Goal: Complete application form: Complete application form

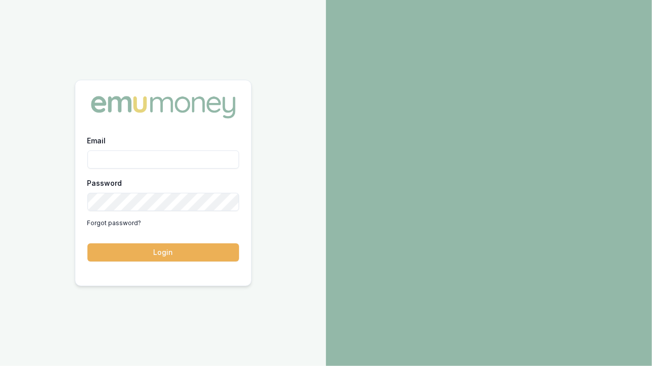
click at [169, 160] on input "Email" at bounding box center [163, 160] width 152 height 18
type input "[EMAIL_ADDRESS][DOMAIN_NAME]"
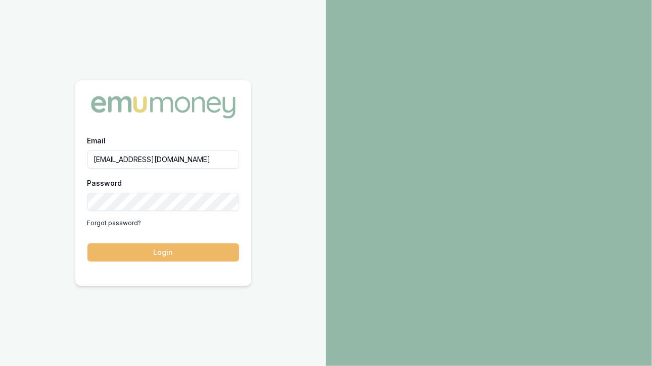
click at [149, 254] on button "Login" at bounding box center [163, 252] width 152 height 18
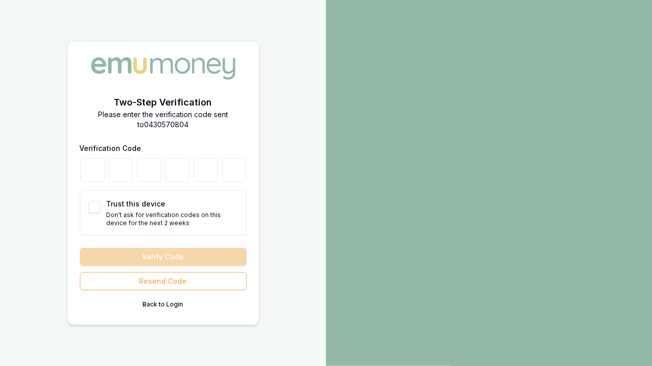
click at [93, 207] on button "Trust this device" at bounding box center [94, 207] width 12 height 12
checkbox input "true"
type button "on"
click at [90, 178] on input "number" at bounding box center [92, 170] width 24 height 24
type input "7"
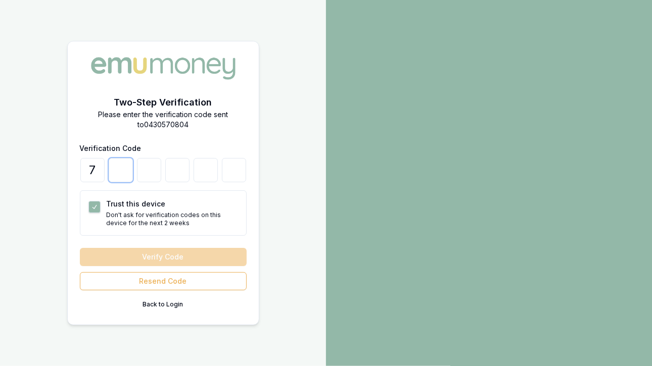
type input "0"
type input "2"
type input "8"
type input "5"
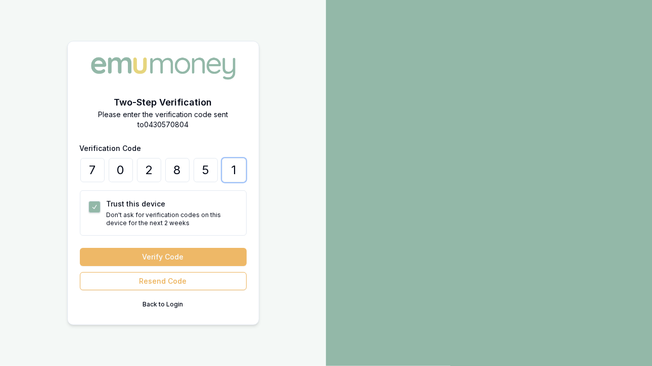
type input "1"
click at [142, 254] on button "Verify Code" at bounding box center [163, 257] width 167 height 18
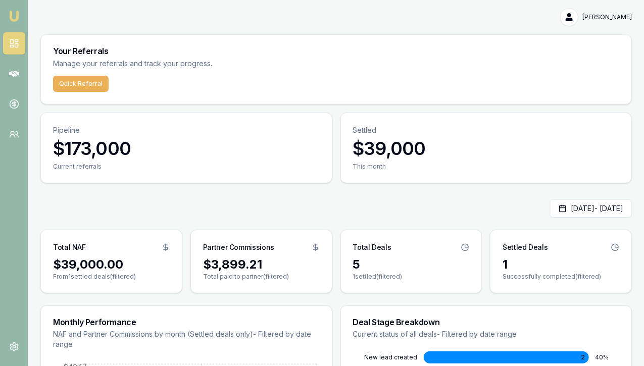
scroll to position [88, 0]
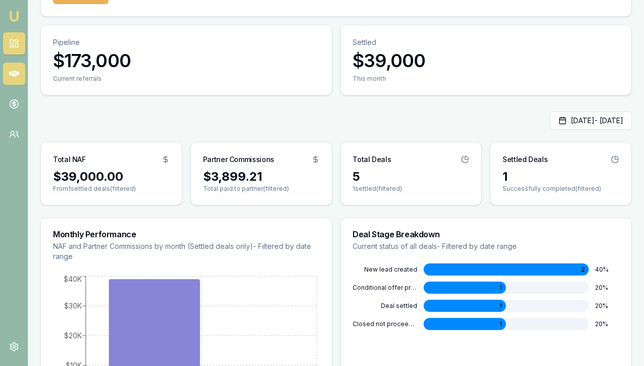
click at [18, 76] on icon at bounding box center [14, 74] width 10 height 10
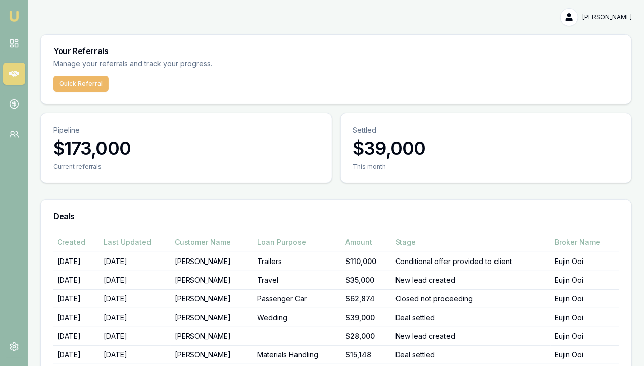
click at [90, 82] on button "Quick Referral" at bounding box center [81, 84] width 56 height 16
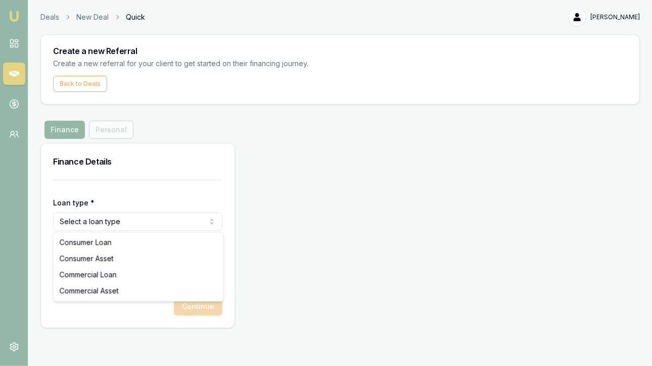
click at [150, 219] on html "Emu Money Deals New Deal Quick [PERSON_NAME] Toggle Menu Create a new Referral …" at bounding box center [326, 183] width 652 height 366
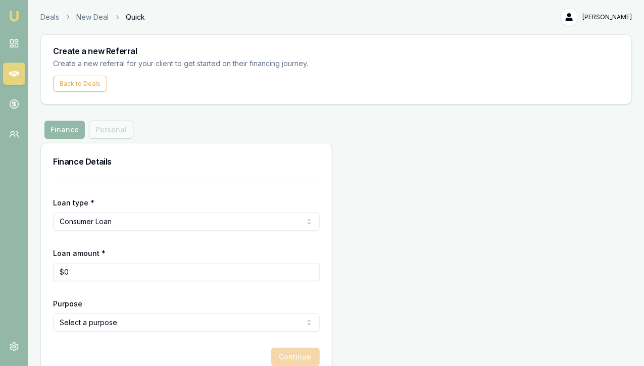
click at [98, 219] on html "Emu Money Deals New Deal Quick [PERSON_NAME] Toggle Menu Create a new Referral …" at bounding box center [322, 183] width 644 height 366
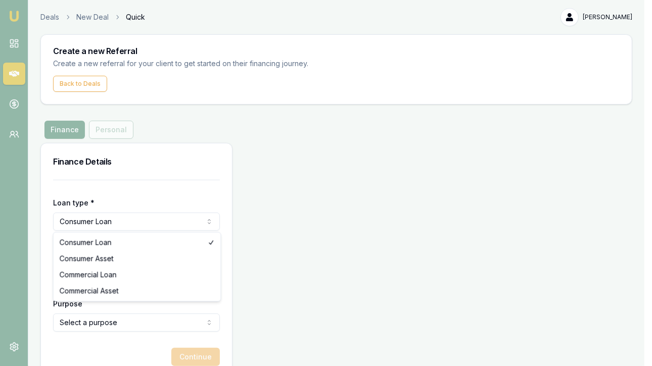
select select "COMMERCIAL_LOAN"
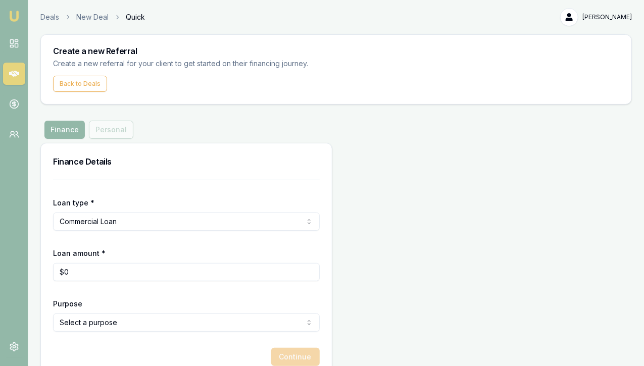
type input "0"
click at [75, 273] on input "0" at bounding box center [186, 272] width 267 height 18
type input "$40,000"
click at [136, 290] on form "Loan type * Commercial Loan Consumer Loan Consumer Asset Commercial Loan Commer…" at bounding box center [186, 273] width 267 height 186
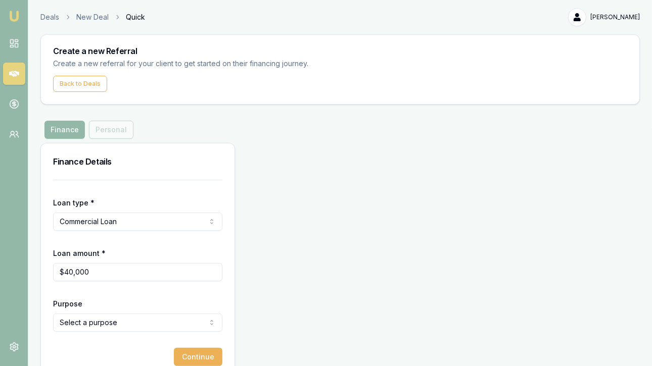
click at [96, 324] on html "Emu Money Deals New Deal Quick [PERSON_NAME] Toggle Menu Create a new Referral …" at bounding box center [326, 183] width 652 height 366
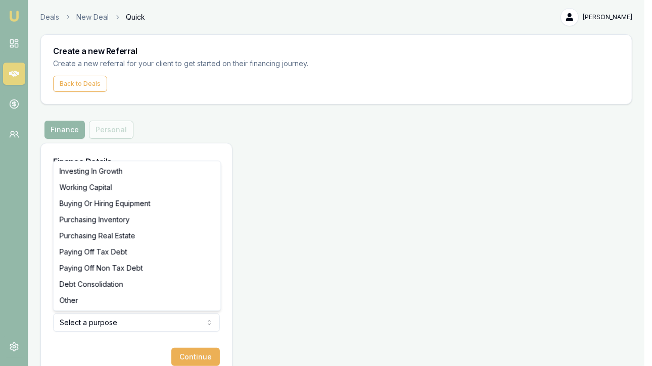
select select "BUYING_OR_HIRING_EQUIPMENT"
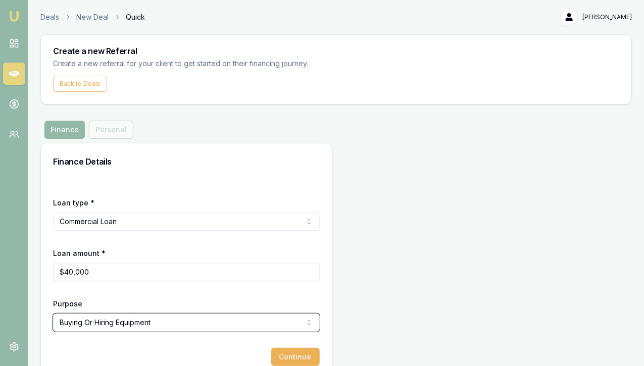
scroll to position [19, 0]
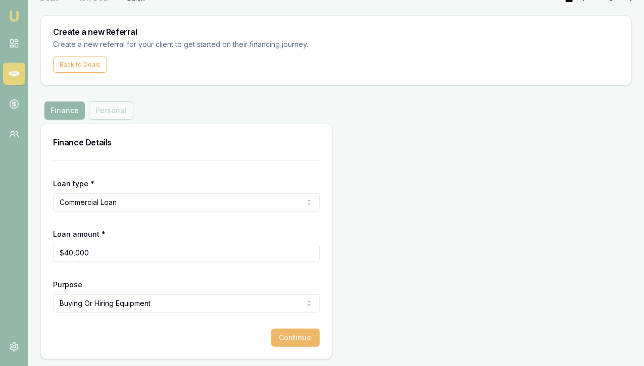
click at [271, 338] on button "Continue" at bounding box center [295, 338] width 48 height 18
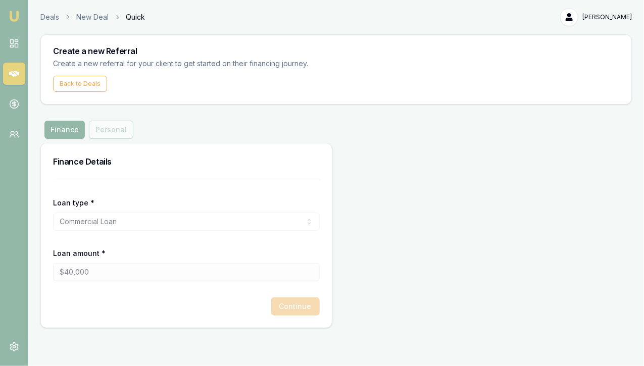
scroll to position [0, 0]
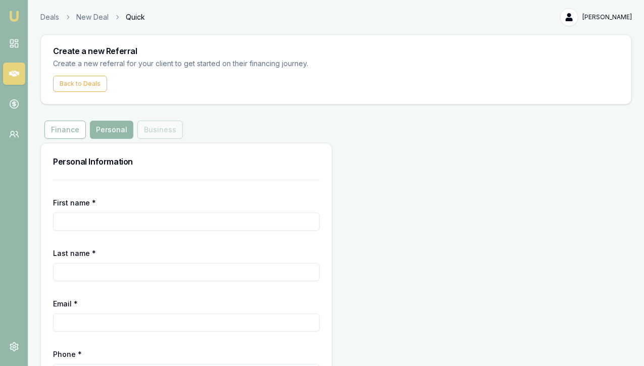
click at [100, 219] on input "First name *" at bounding box center [186, 222] width 267 height 18
type input "[PERSON_NAME]"
click at [79, 272] on input "Last name *" at bounding box center [186, 272] width 267 height 18
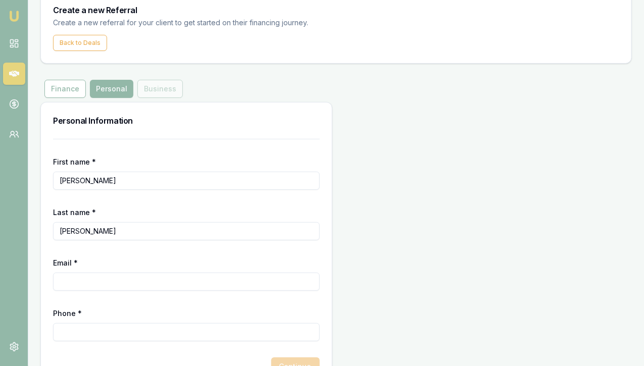
type input "[PERSON_NAME]"
click at [67, 280] on input "Email *" at bounding box center [186, 282] width 267 height 18
type input "[EMAIL_ADDRESS][DOMAIN_NAME]"
click at [75, 329] on input "Phone *" at bounding box center [186, 332] width 267 height 18
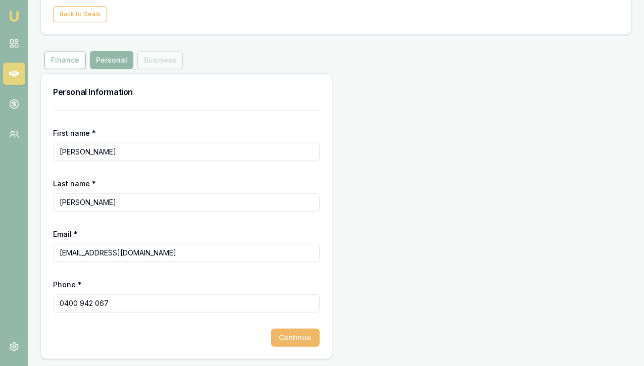
type input "0400 942 067"
click at [271, 338] on button "Continue" at bounding box center [295, 338] width 48 height 18
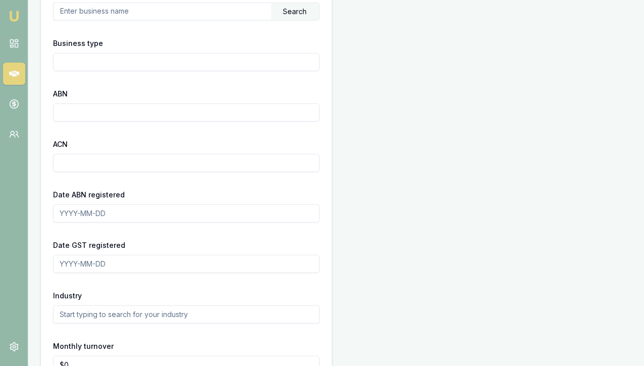
scroll to position [272, 0]
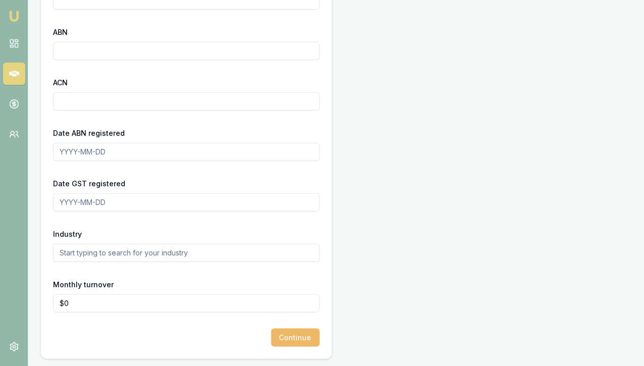
click at [271, 339] on button "Continue" at bounding box center [295, 338] width 48 height 18
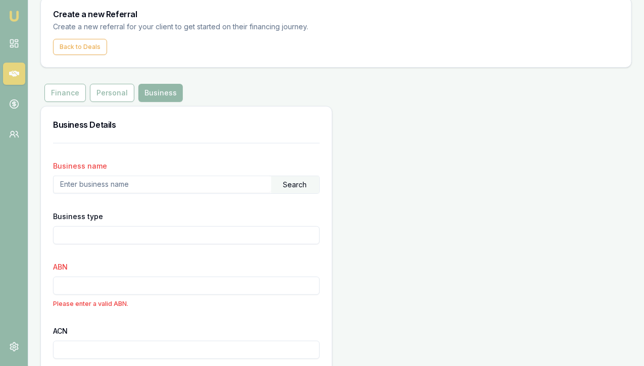
click at [88, 185] on input "text" at bounding box center [163, 184] width 218 height 16
click at [77, 184] on input "text" at bounding box center [163, 184] width 218 height 16
click at [154, 224] on div "Business type" at bounding box center [186, 227] width 267 height 34
click at [271, 191] on div "Search" at bounding box center [295, 184] width 48 height 17
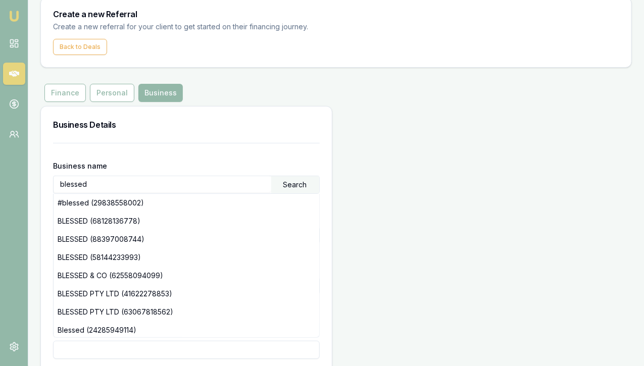
click at [100, 183] on input "blessed" at bounding box center [163, 184] width 218 height 16
click at [271, 186] on div "Search" at bounding box center [295, 184] width 48 height 17
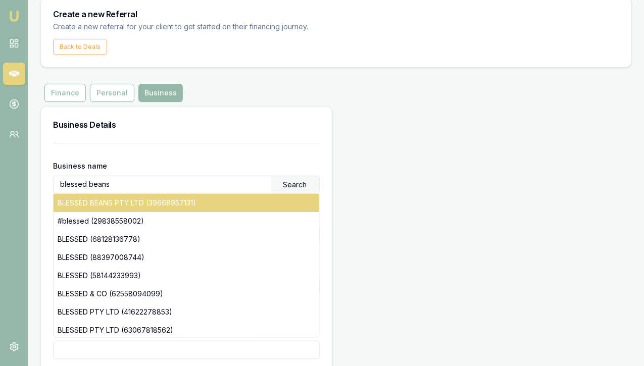
click at [131, 205] on div "BLESSED BEANS PTY LTD (39668957131)" at bounding box center [187, 203] width 266 height 18
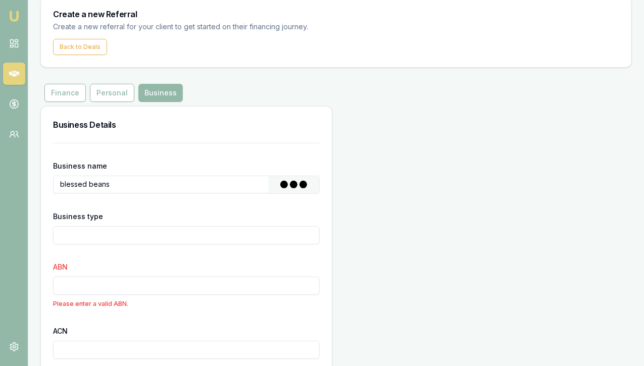
type input "BLESSED BEANS PTY LTD"
type input "Australian Private Company"
type input "39668957131"
type input "668957131"
type input "[DATE]"
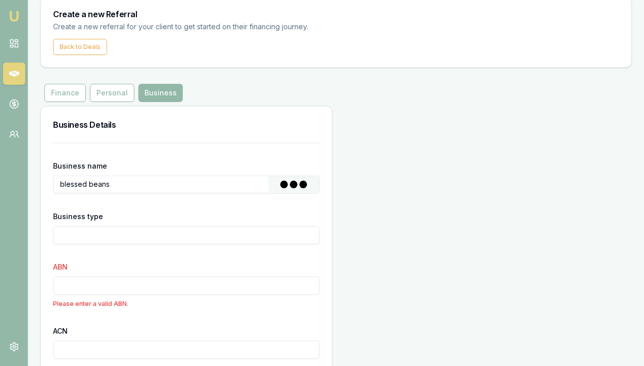
type input "[DATE]"
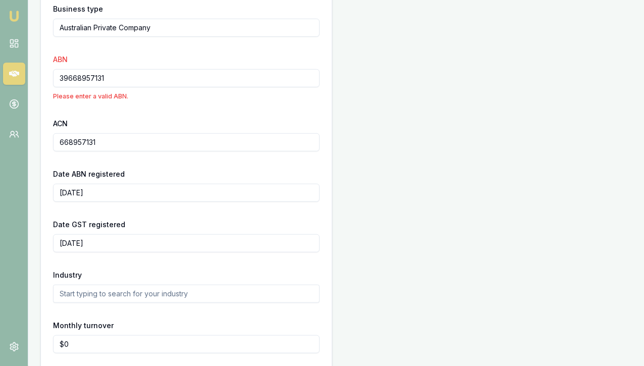
scroll to position [286, 0]
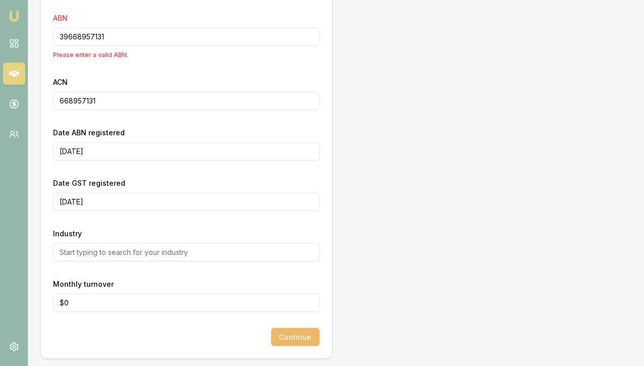
click at [271, 333] on button "Continue" at bounding box center [295, 337] width 48 height 18
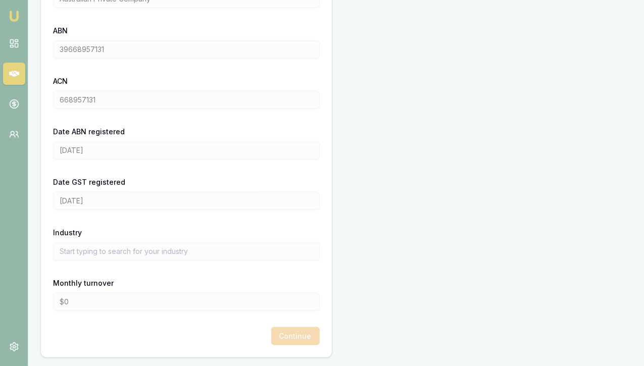
scroll to position [272, 0]
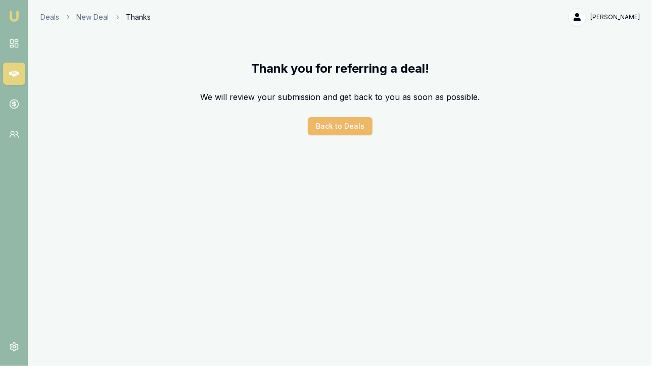
click at [344, 127] on button "Back to Deals" at bounding box center [340, 126] width 65 height 18
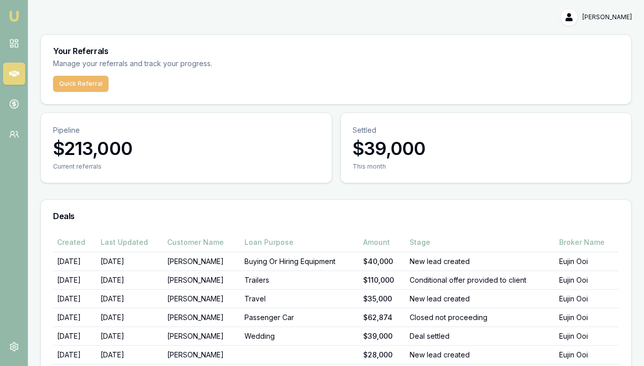
click at [85, 77] on button "Quick Referral" at bounding box center [81, 84] width 56 height 16
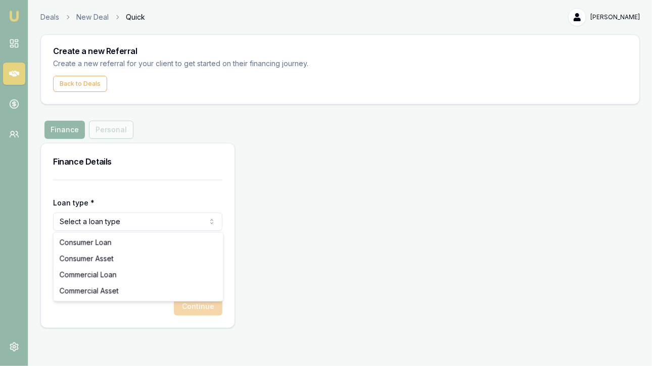
click at [110, 224] on html "Emu Money Deals New Deal Quick [PERSON_NAME] Toggle Menu Create a new Referral …" at bounding box center [326, 183] width 652 height 366
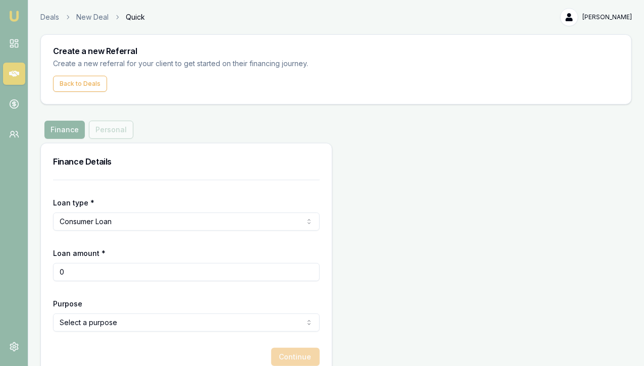
click at [79, 269] on input "0" at bounding box center [186, 272] width 267 height 18
type input "0"
type input "$20,000"
click at [100, 289] on form "Loan type * Consumer Loan Consumer Loan Consumer Asset Commercial Loan Commerci…" at bounding box center [186, 273] width 267 height 186
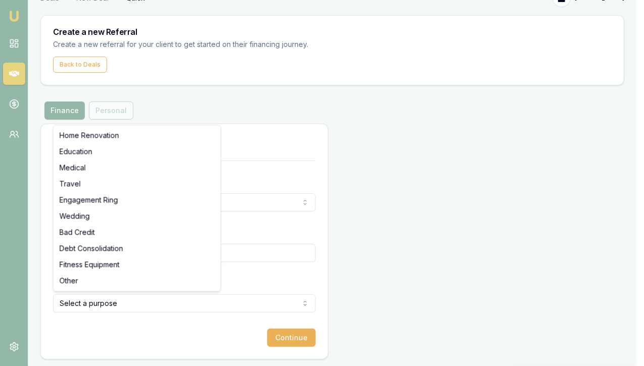
click at [96, 304] on html "Emu Money Deals New Deal Quick [PERSON_NAME] Toggle Menu Create a new Referral …" at bounding box center [322, 164] width 644 height 366
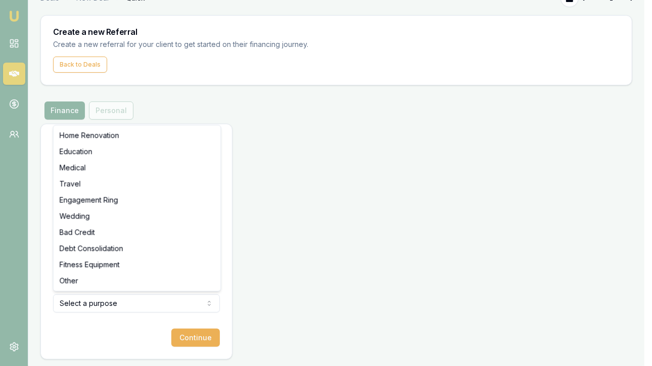
select select "TRAVEL"
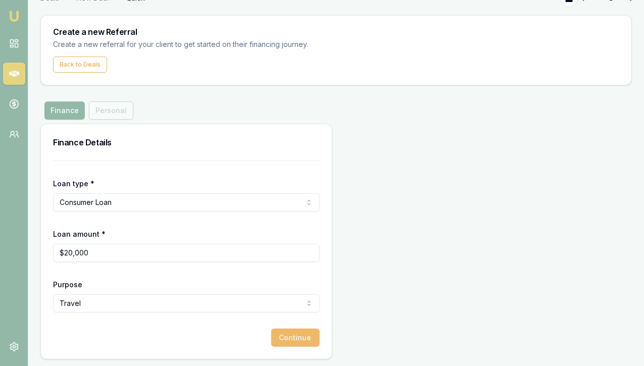
click at [271, 337] on button "Continue" at bounding box center [295, 338] width 48 height 18
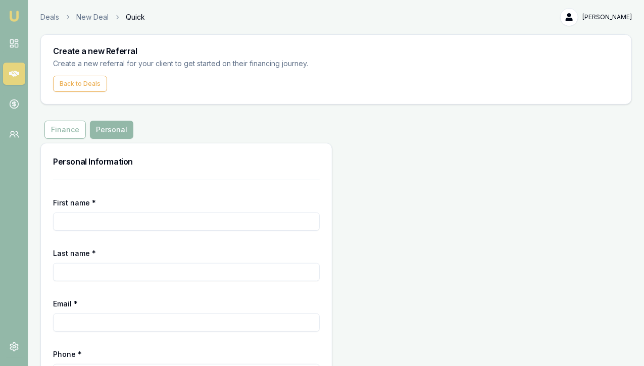
click at [93, 225] on input "First name *" at bounding box center [186, 222] width 267 height 18
type input "Kajal"
click at [82, 270] on input "Last name *" at bounding box center [186, 272] width 267 height 18
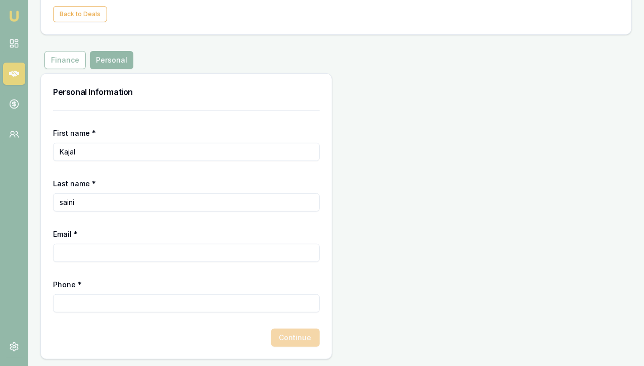
type input "saini"
click at [64, 254] on input "Email *" at bounding box center [186, 253] width 267 height 18
click at [77, 304] on input "Phone *" at bounding box center [186, 303] width 267 height 18
type input "0434 200 288"
click at [199, 337] on div "Continue" at bounding box center [186, 338] width 267 height 18
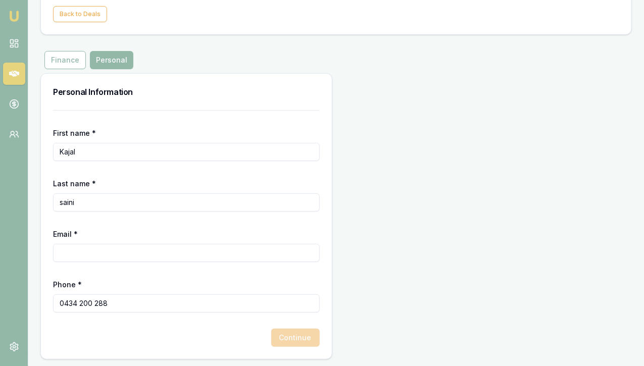
click at [83, 248] on input "Email *" at bounding box center [186, 253] width 267 height 18
type input "[EMAIL_ADDRESS][DOMAIN_NAME]"
click at [271, 339] on button "Continue" at bounding box center [295, 338] width 48 height 18
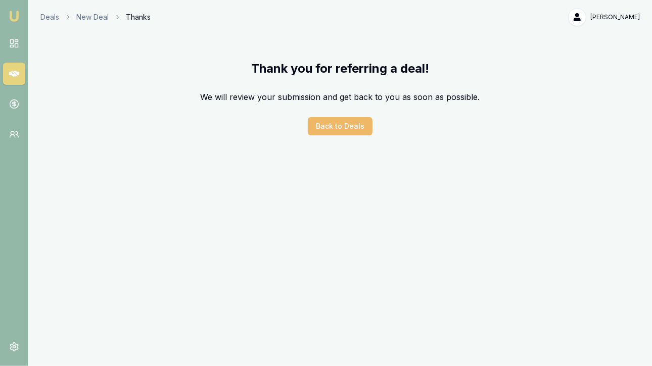
click at [334, 132] on button "Back to Deals" at bounding box center [340, 126] width 65 height 18
